Goal: Information Seeking & Learning: Learn about a topic

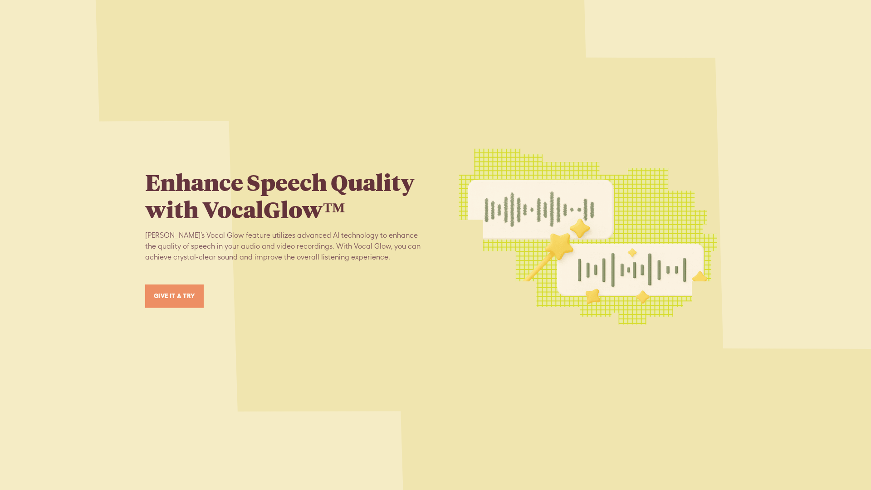
scroll to position [1885, 0]
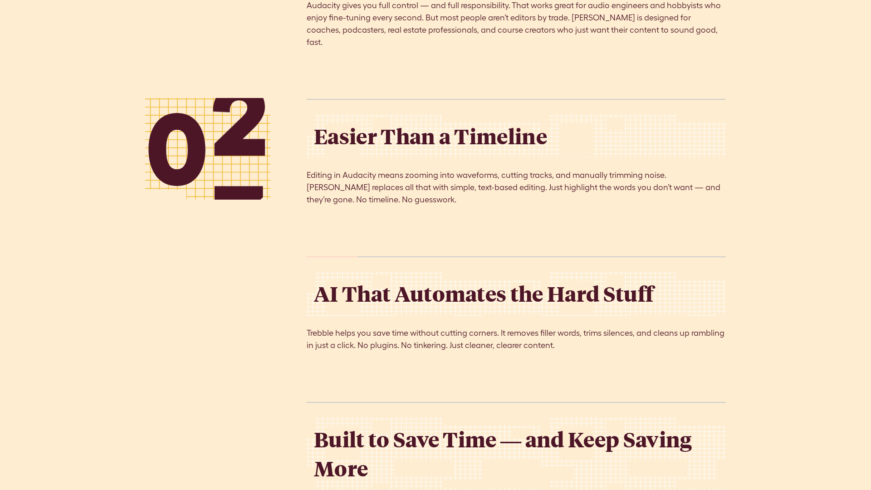
scroll to position [1885, 0]
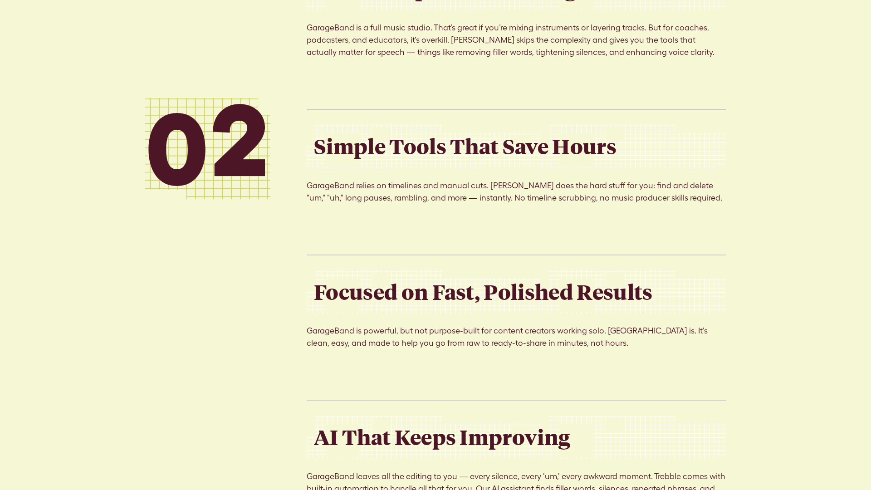
scroll to position [1885, 0]
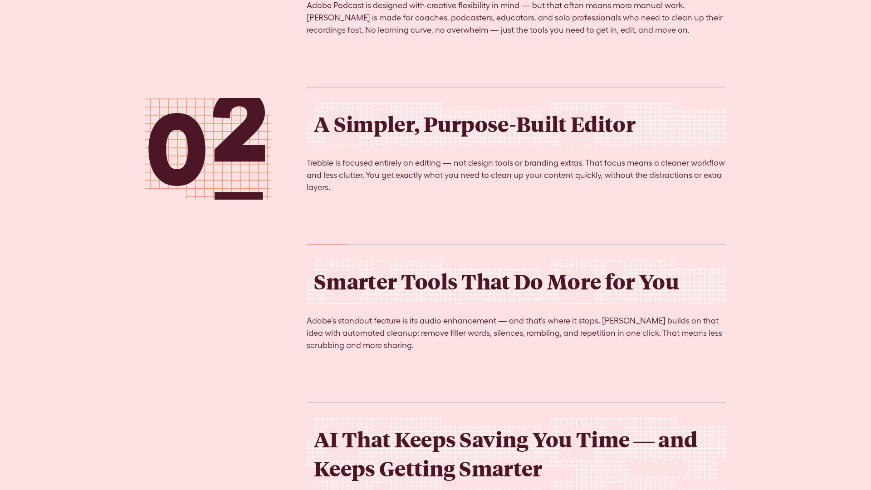
scroll to position [1885, 0]
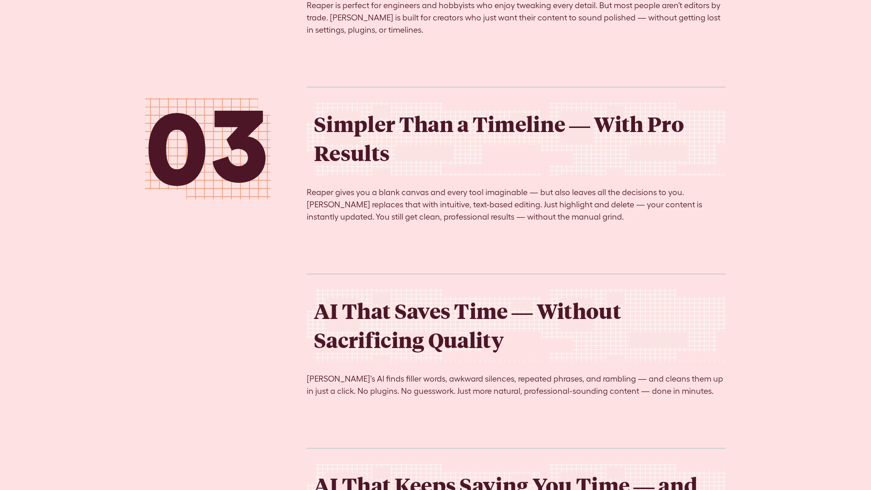
scroll to position [1885, 0]
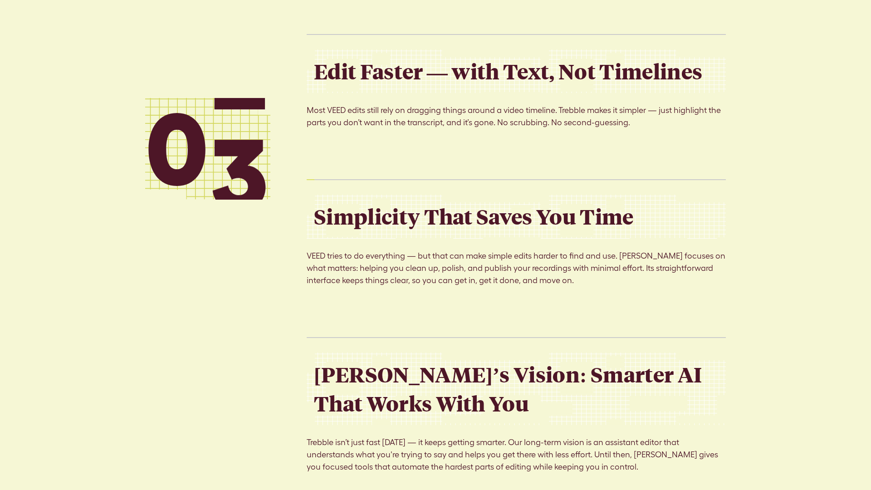
scroll to position [1885, 0]
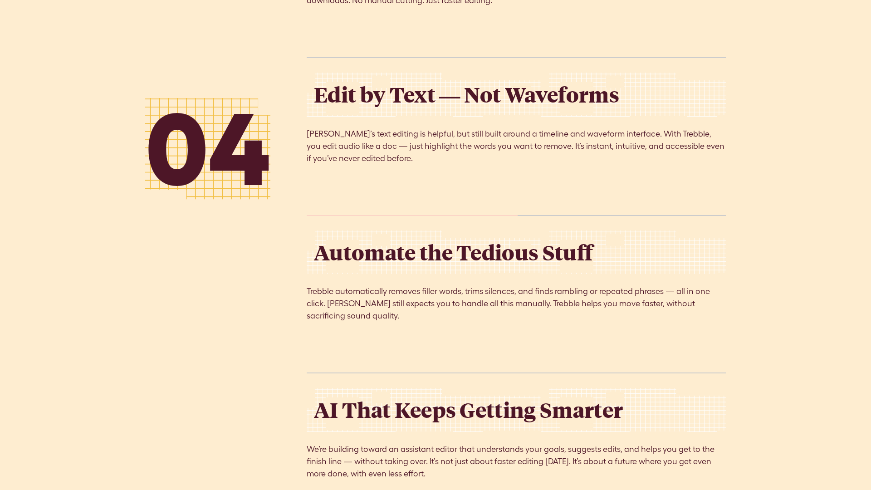
scroll to position [1885, 0]
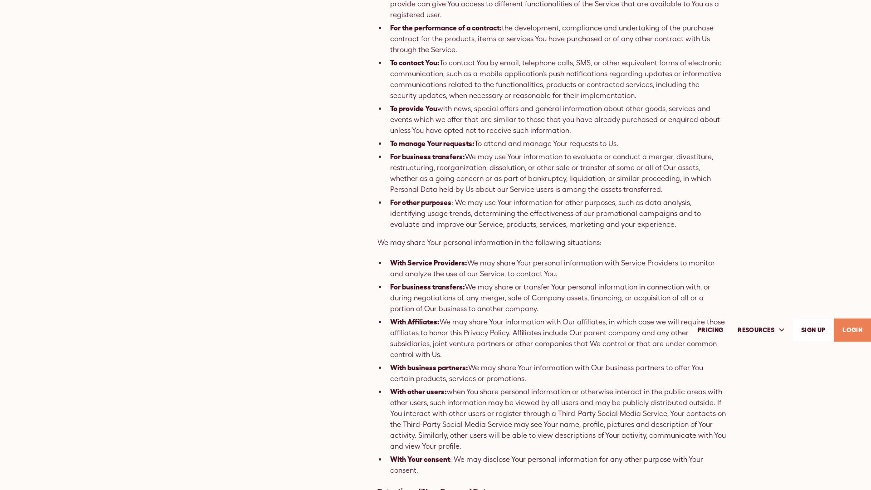
scroll to position [1885, 0]
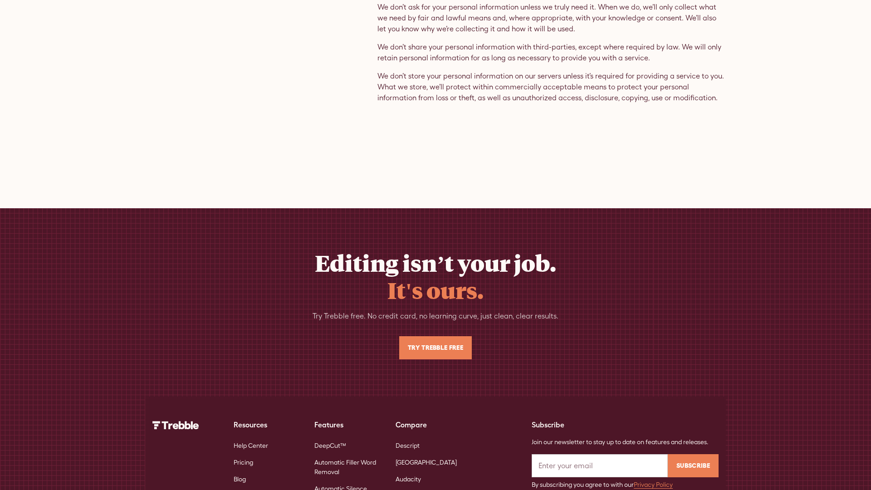
scroll to position [1196, 0]
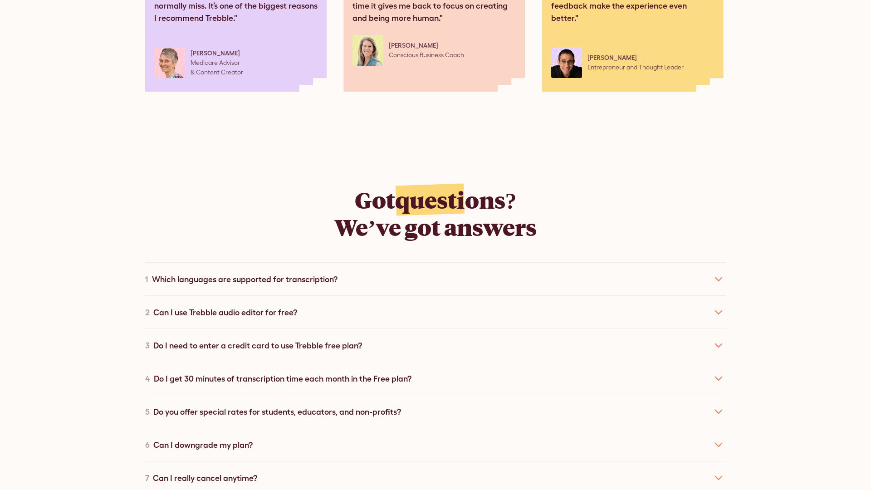
scroll to position [1885, 0]
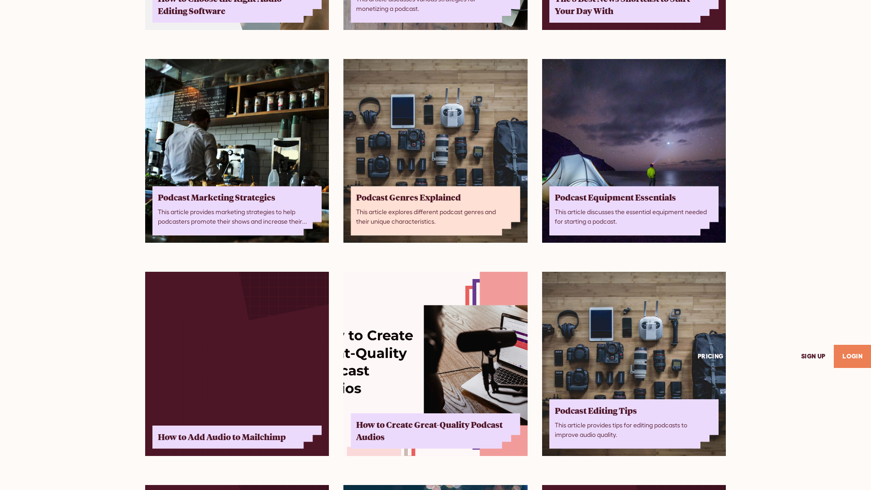
scroll to position [1885, 0]
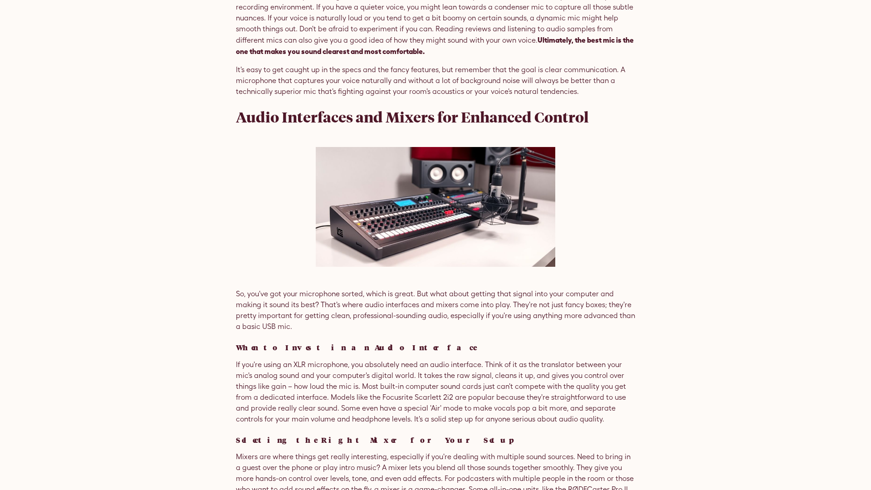
scroll to position [1885, 0]
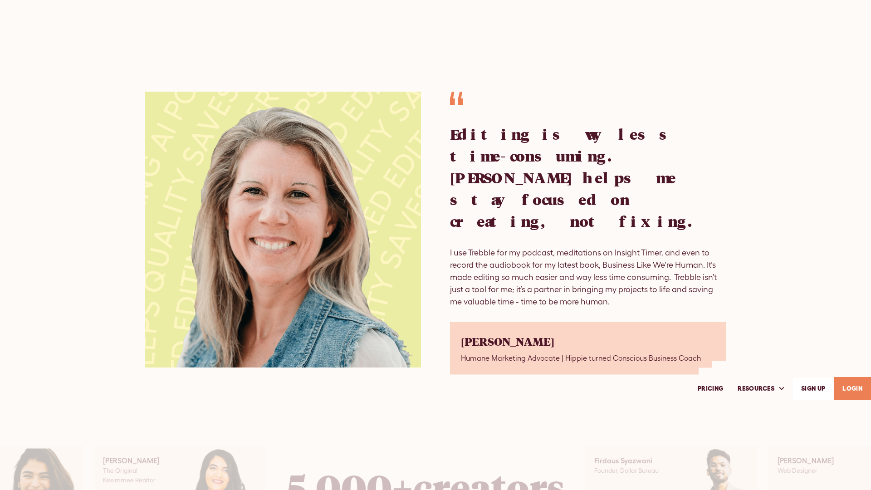
scroll to position [1885, 0]
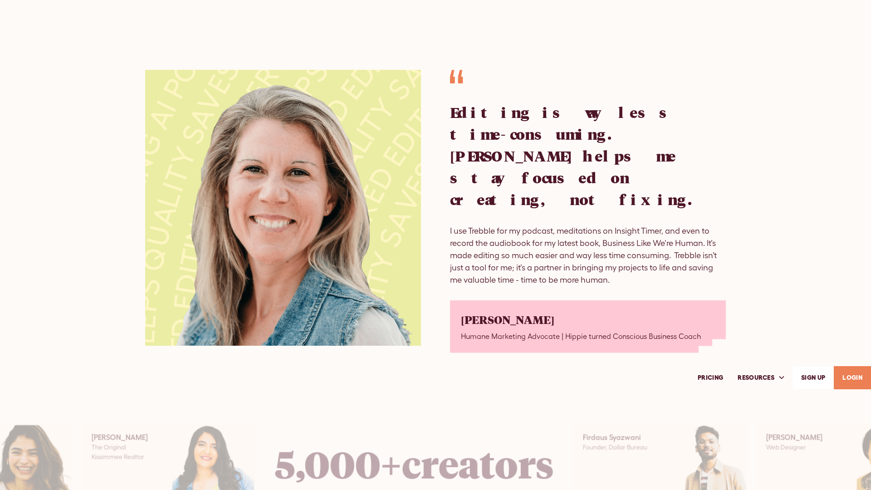
scroll to position [1885, 0]
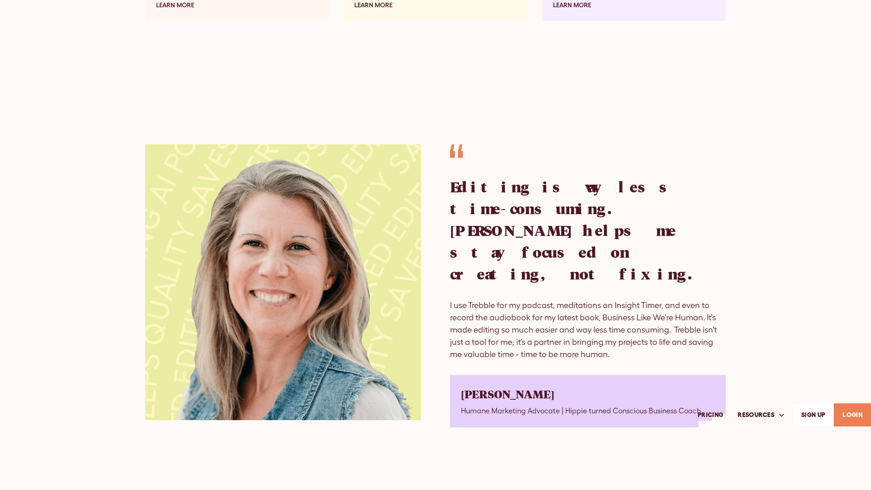
scroll to position [1885, 0]
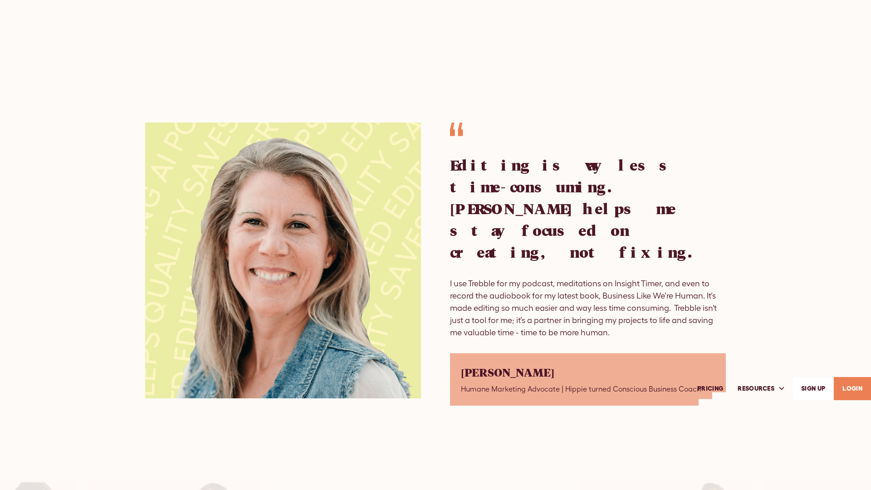
scroll to position [1885, 0]
